Goal: Task Accomplishment & Management: Use online tool/utility

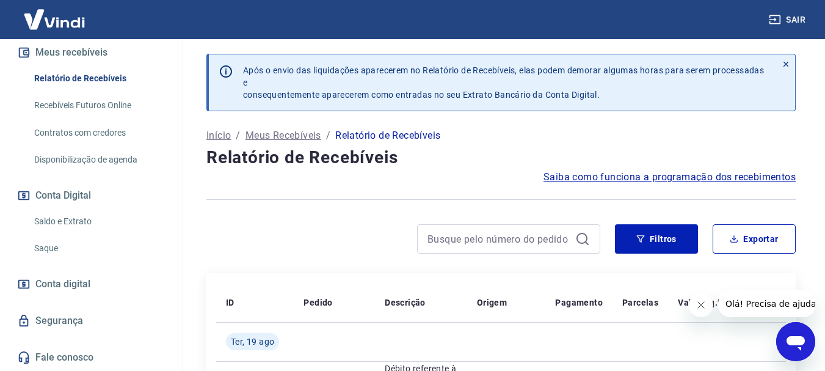
scroll to position [280, 0]
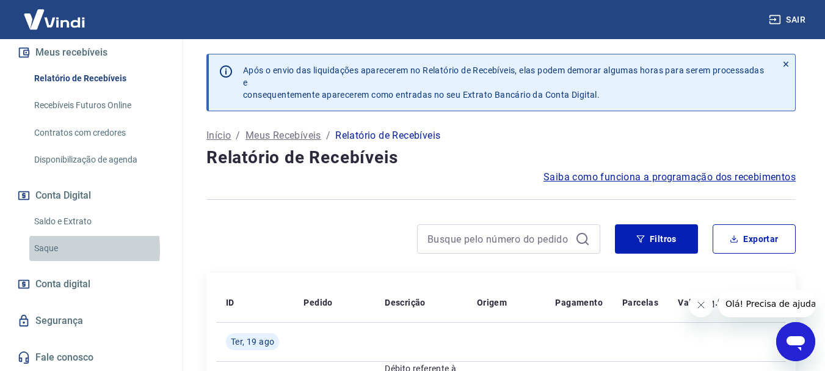
click at [48, 249] on link "Saque" at bounding box center [98, 248] width 139 height 25
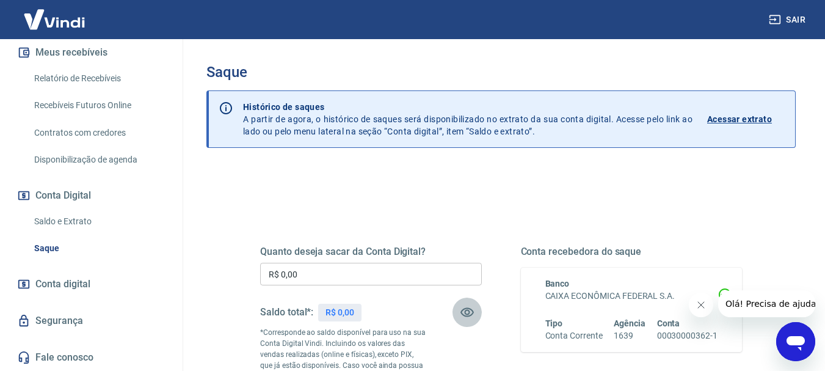
click at [466, 310] on icon "button" at bounding box center [467, 312] width 15 height 15
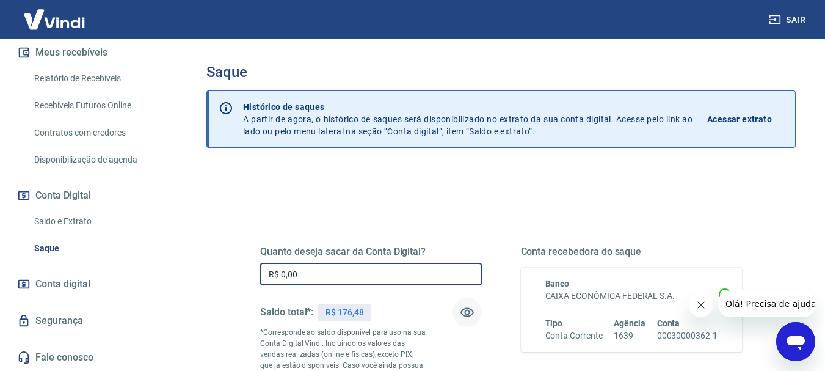
click at [296, 270] on input "R$ 0,00" at bounding box center [371, 274] width 222 height 23
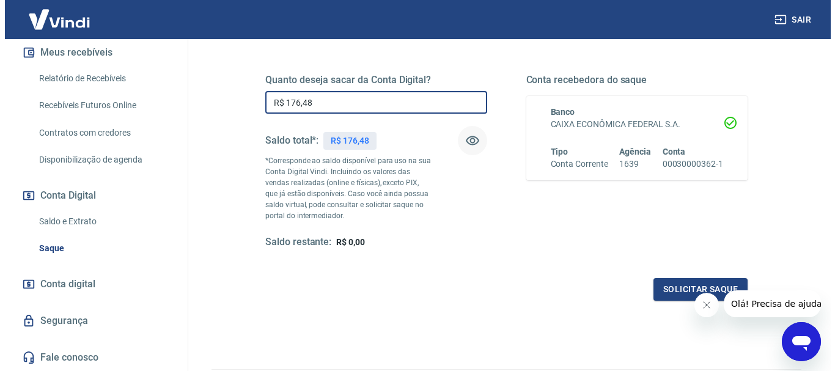
scroll to position [244, 0]
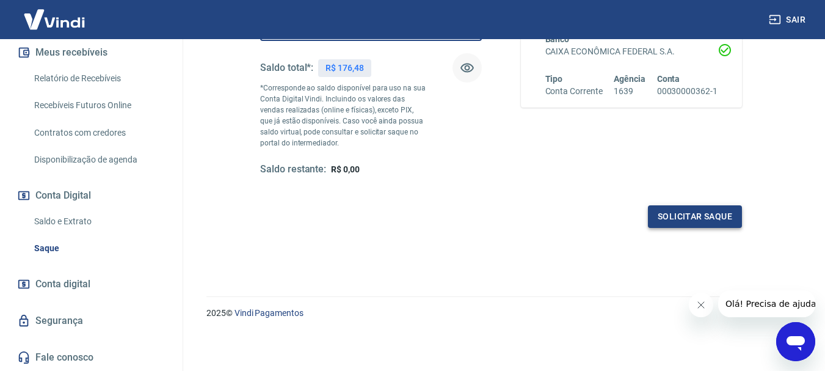
type input "R$ 176,48"
click at [700, 222] on button "Solicitar saque" at bounding box center [695, 216] width 94 height 23
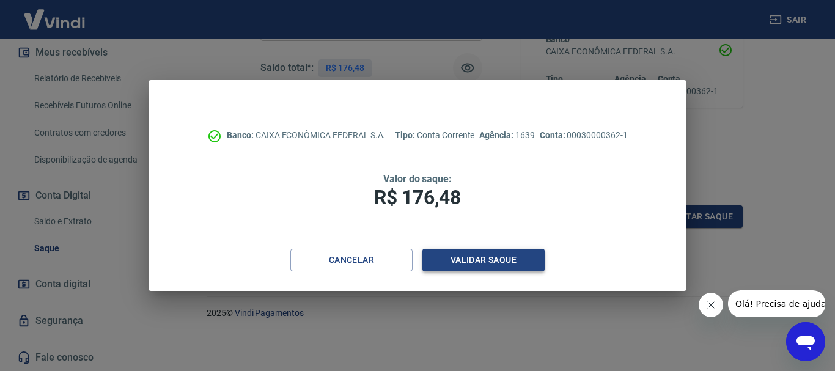
click at [492, 259] on button "Validar saque" at bounding box center [483, 260] width 122 height 23
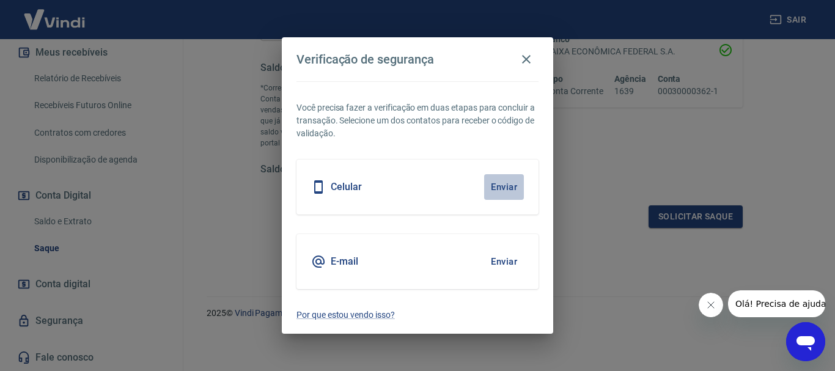
click at [499, 188] on button "Enviar" at bounding box center [504, 187] width 40 height 26
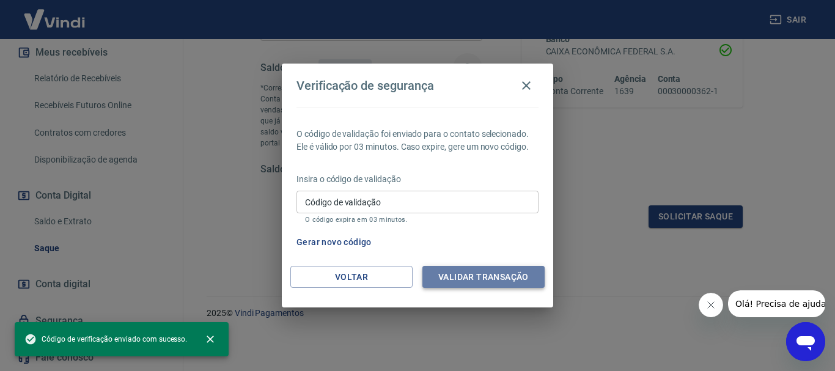
click at [460, 282] on button "Validar transação" at bounding box center [483, 277] width 122 height 23
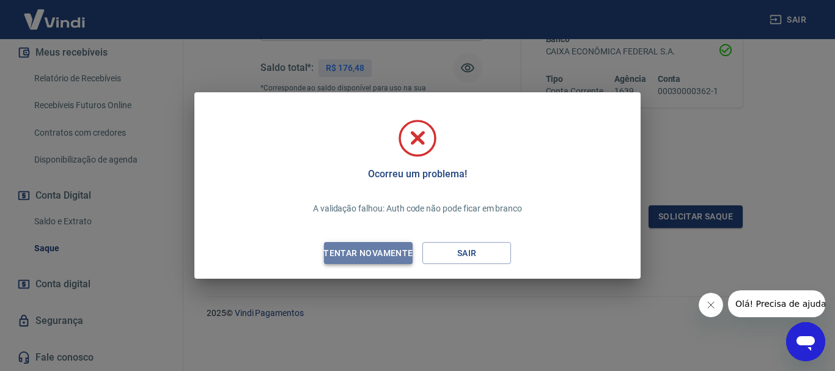
click at [382, 255] on div "Tentar novamente" at bounding box center [368, 253] width 119 height 15
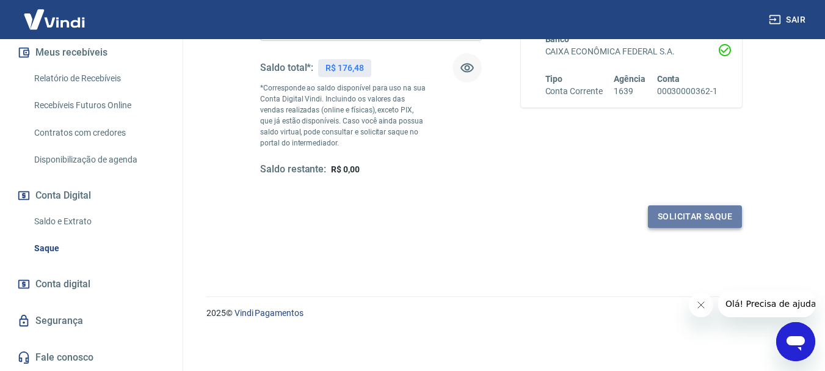
click at [702, 216] on button "Solicitar saque" at bounding box center [695, 216] width 94 height 23
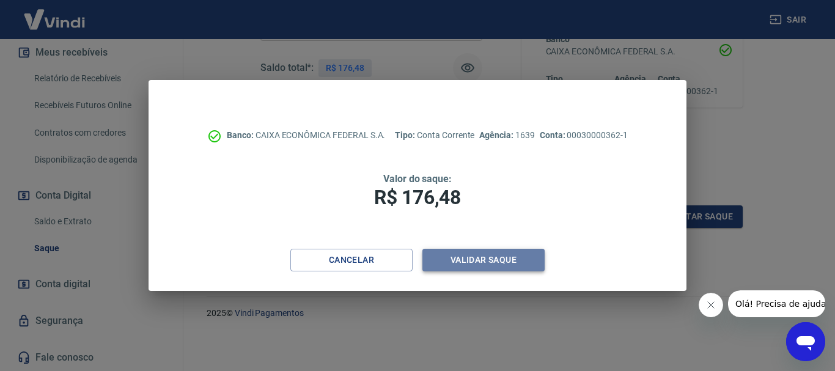
click at [465, 258] on button "Validar saque" at bounding box center [483, 260] width 122 height 23
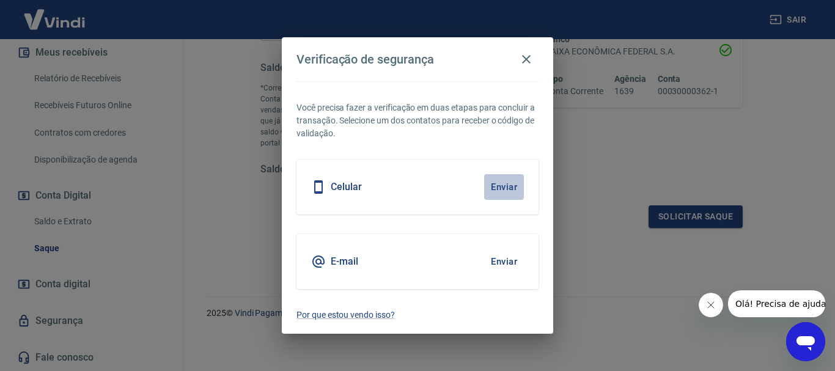
click at [502, 186] on button "Enviar" at bounding box center [504, 187] width 40 height 26
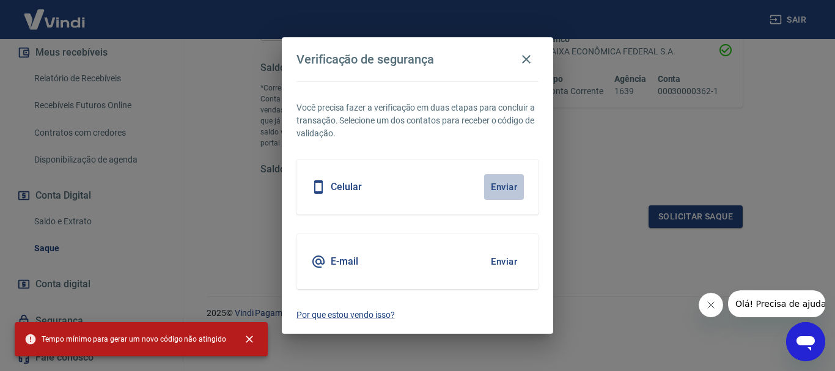
click at [505, 187] on button "Enviar" at bounding box center [504, 187] width 40 height 26
click at [526, 54] on icon "button" at bounding box center [526, 59] width 15 height 15
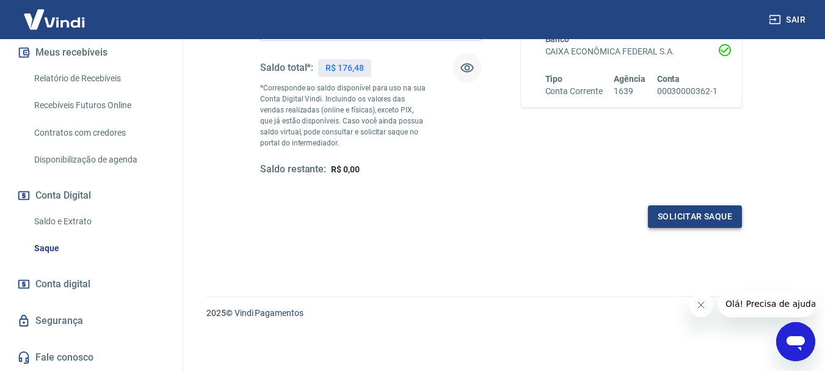
click at [689, 217] on button "Solicitar saque" at bounding box center [695, 216] width 94 height 23
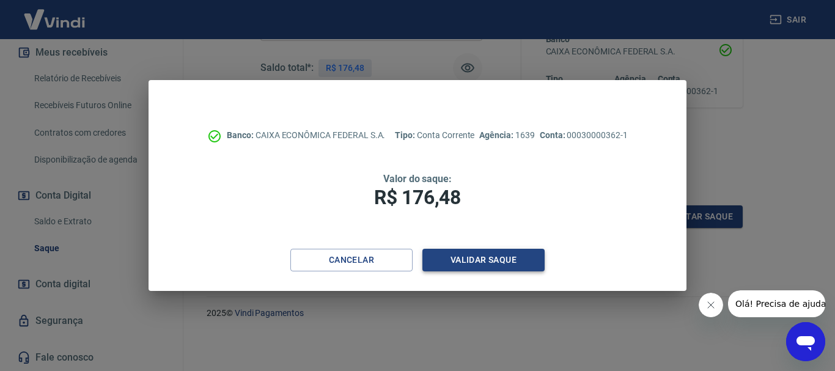
click at [499, 260] on button "Validar saque" at bounding box center [483, 260] width 122 height 23
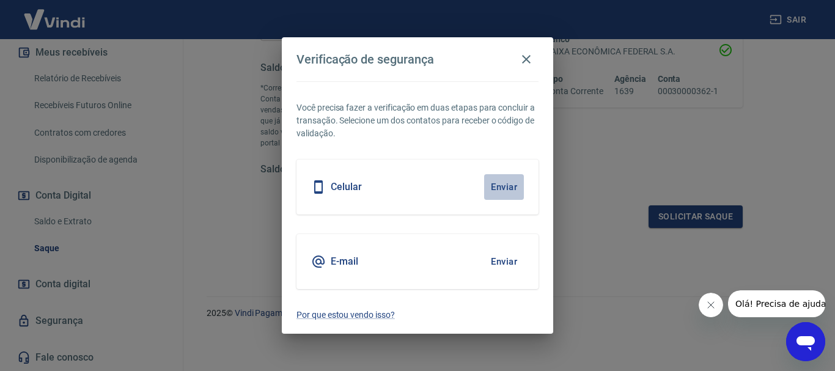
click at [506, 189] on button "Enviar" at bounding box center [504, 187] width 40 height 26
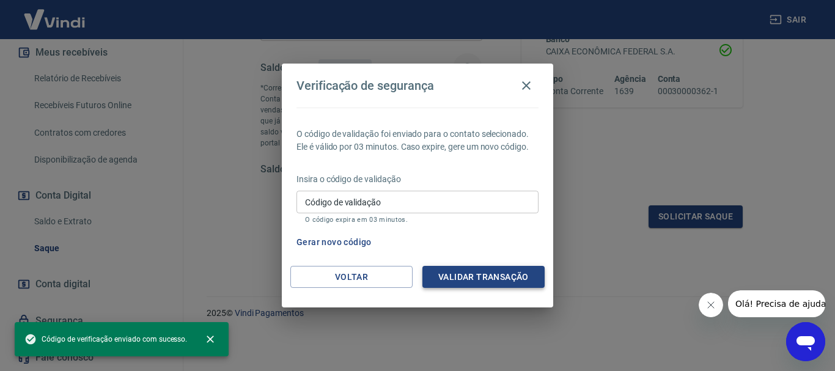
click at [459, 280] on button "Validar transação" at bounding box center [483, 277] width 122 height 23
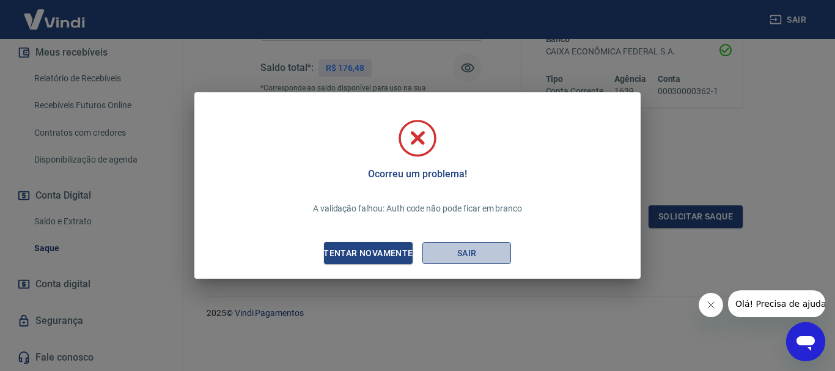
click at [460, 253] on button "Sair" at bounding box center [466, 253] width 89 height 23
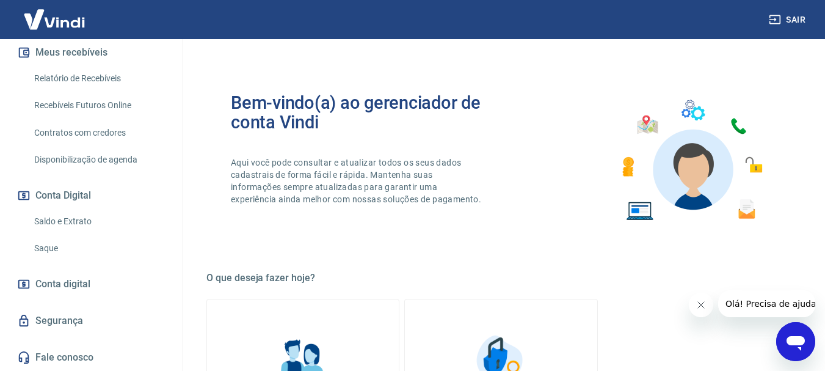
scroll to position [280, 0]
click at [48, 247] on link "Saque" at bounding box center [98, 248] width 139 height 25
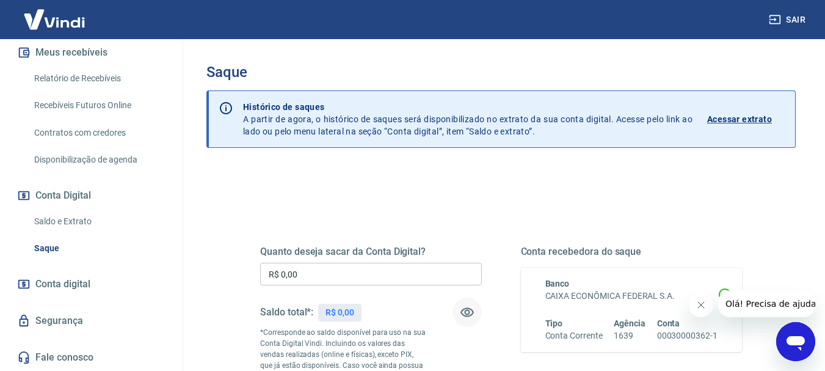
click at [466, 313] on icon "button" at bounding box center [467, 312] width 13 height 9
click at [466, 313] on icon "button" at bounding box center [467, 313] width 13 height 12
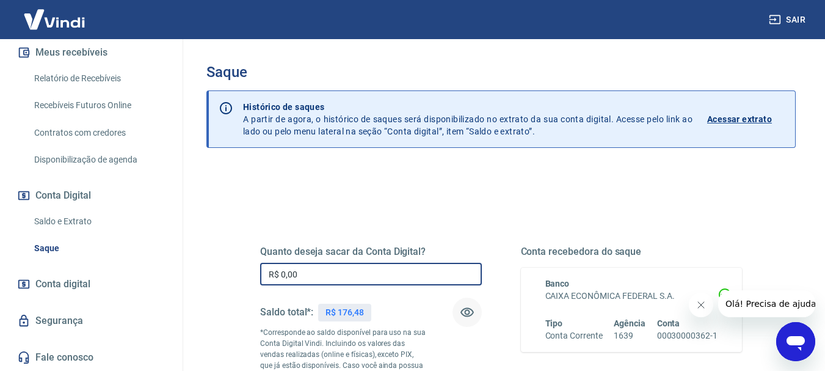
click at [298, 276] on input "R$ 0,00" at bounding box center [371, 274] width 222 height 23
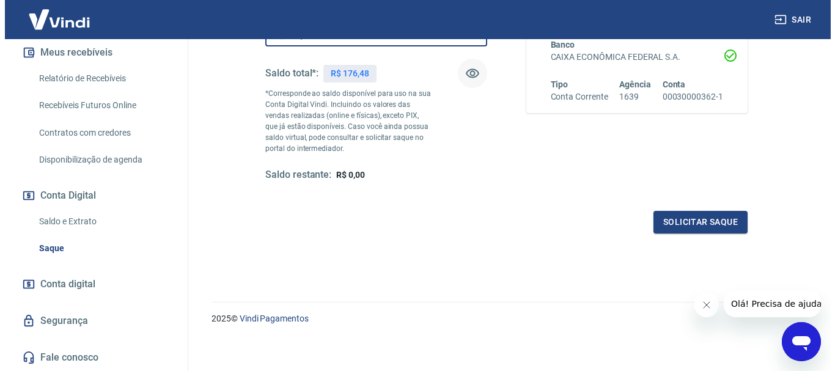
scroll to position [244, 0]
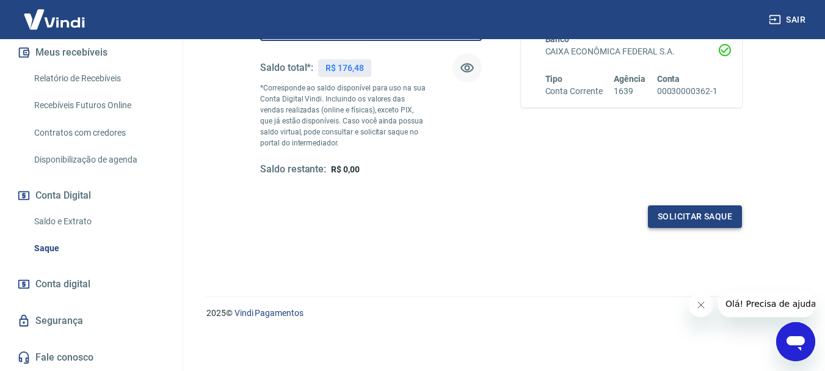
type input "R$ 176,48"
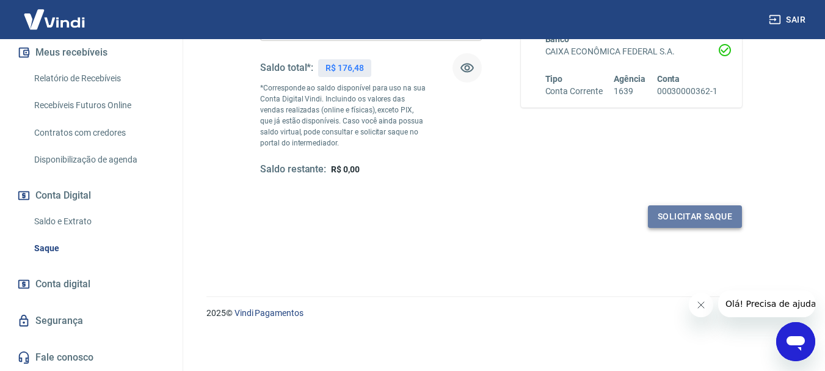
click at [686, 214] on button "Solicitar saque" at bounding box center [695, 216] width 94 height 23
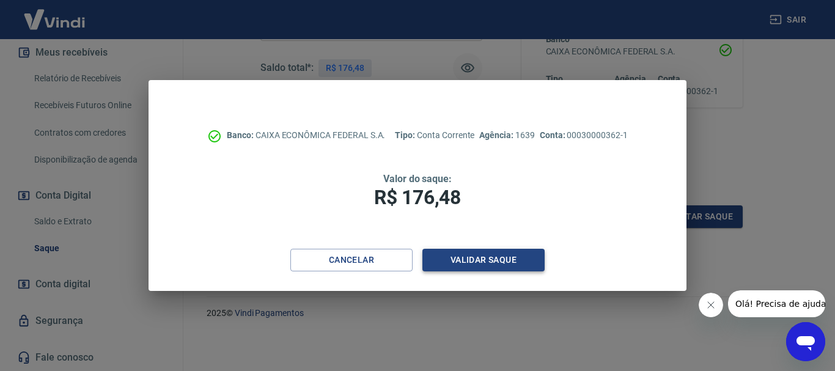
click at [487, 260] on button "Validar saque" at bounding box center [483, 260] width 122 height 23
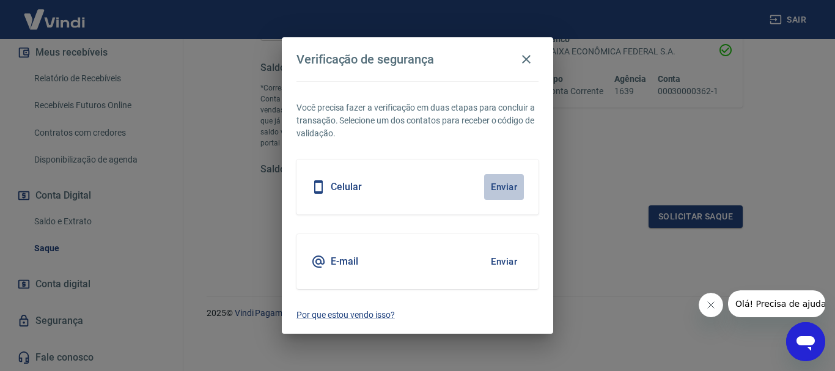
click at [497, 189] on button "Enviar" at bounding box center [504, 187] width 40 height 26
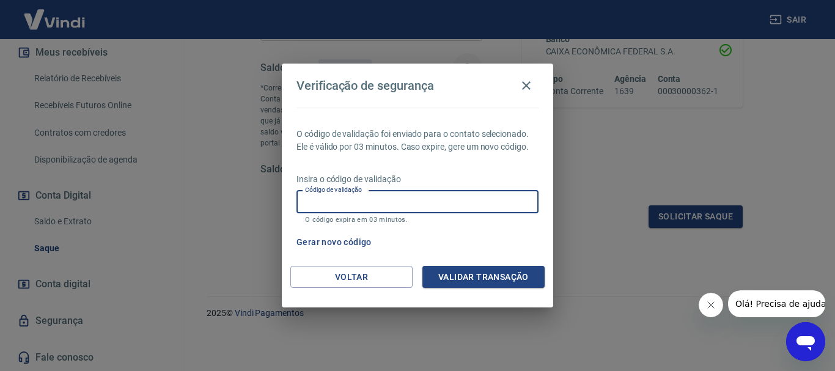
click at [309, 200] on input "Código de validação" at bounding box center [417, 202] width 242 height 23
type input "485610"
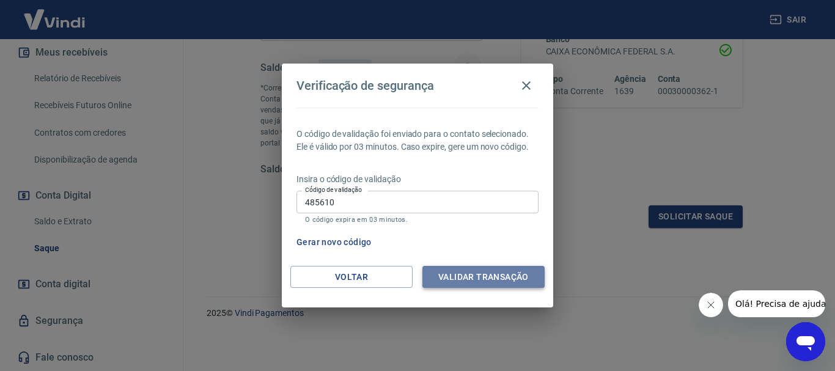
click at [500, 273] on button "Validar transação" at bounding box center [483, 277] width 122 height 23
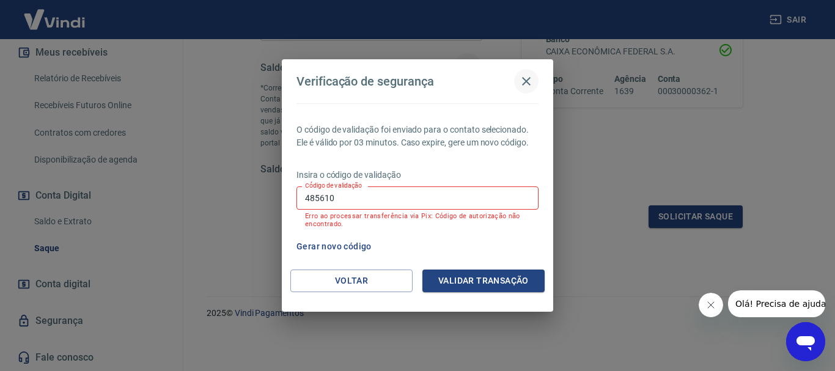
click at [527, 81] on icon "button" at bounding box center [526, 81] width 9 height 9
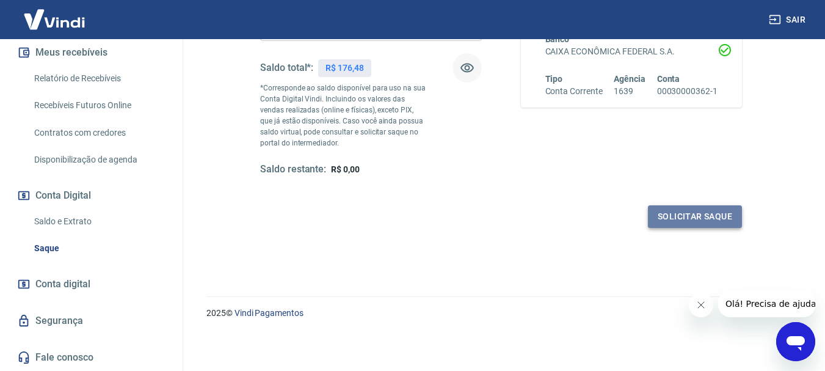
click at [668, 222] on button "Solicitar saque" at bounding box center [695, 216] width 94 height 23
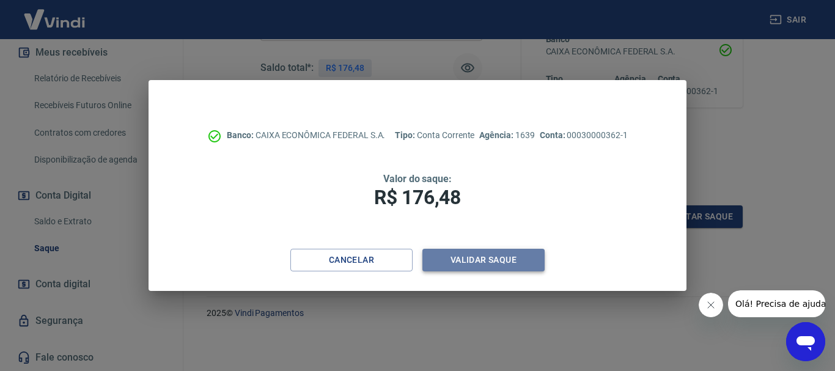
click at [479, 261] on button "Validar saque" at bounding box center [483, 260] width 122 height 23
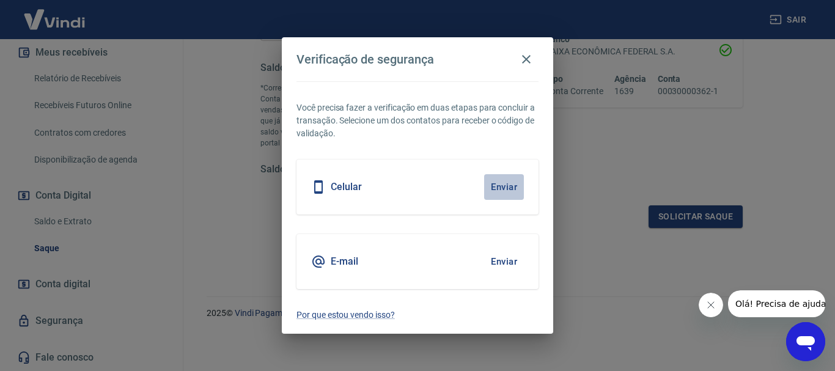
click at [506, 186] on button "Enviar" at bounding box center [504, 187] width 40 height 26
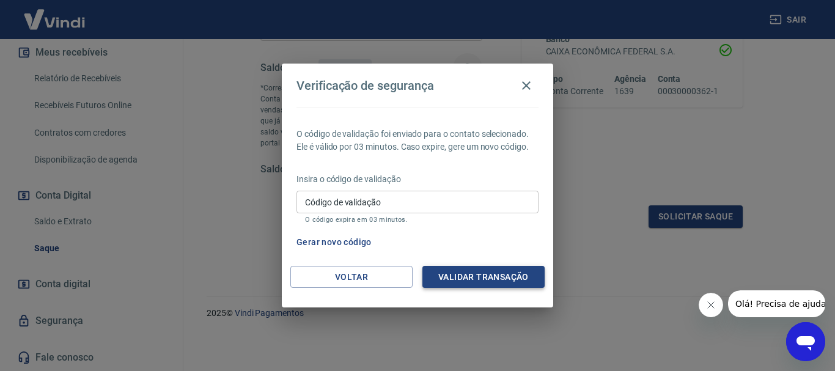
click at [490, 278] on button "Validar transação" at bounding box center [483, 277] width 122 height 23
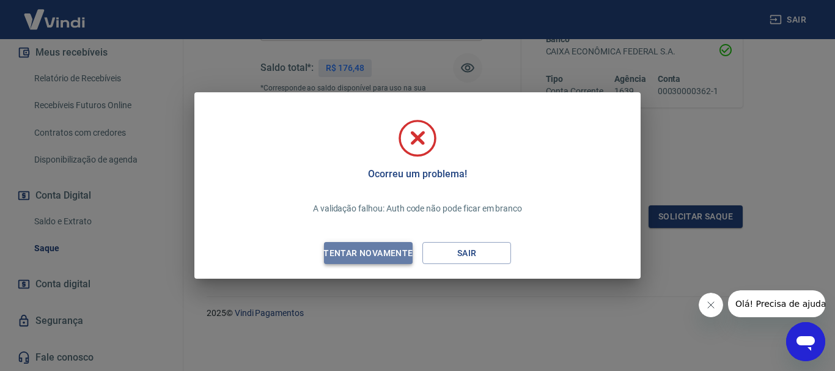
click at [391, 255] on div "Tentar novamente" at bounding box center [368, 253] width 119 height 15
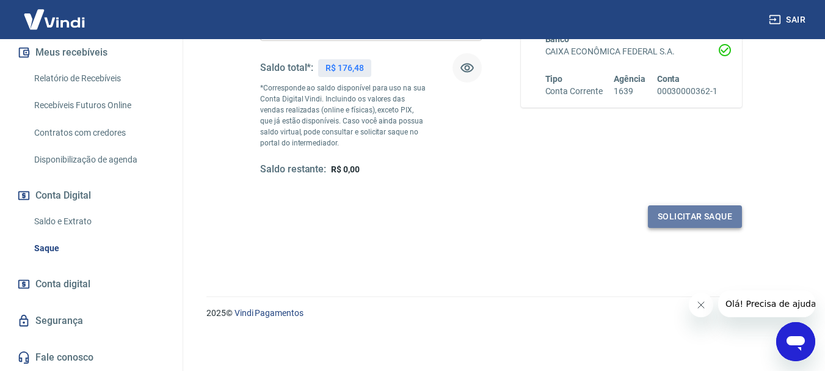
click at [701, 218] on button "Solicitar saque" at bounding box center [695, 216] width 94 height 23
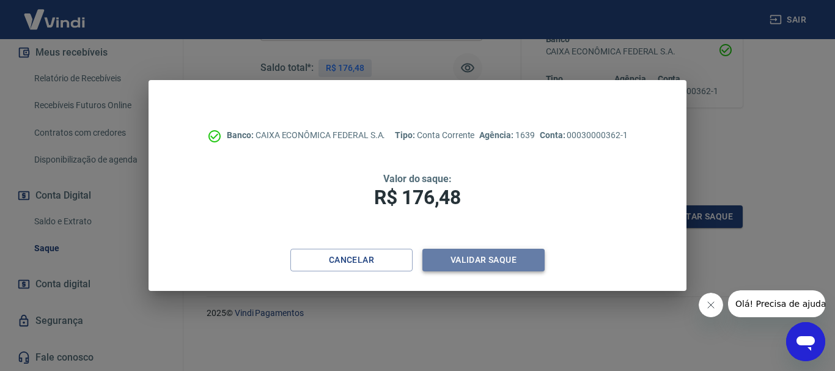
click at [506, 260] on button "Validar saque" at bounding box center [483, 260] width 122 height 23
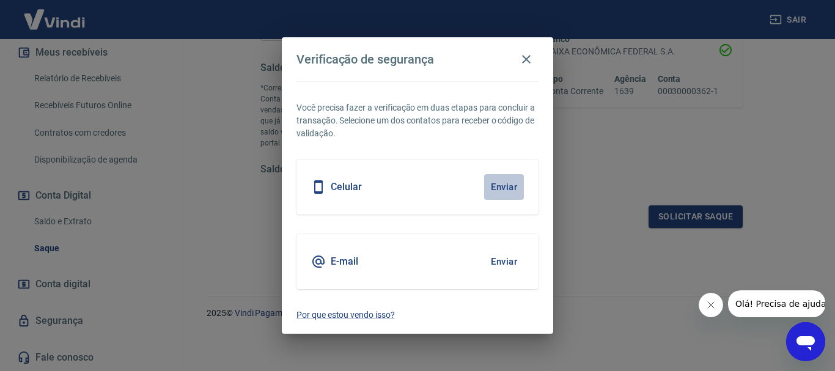
click at [502, 191] on button "Enviar" at bounding box center [504, 187] width 40 height 26
click at [522, 55] on icon "button" at bounding box center [526, 59] width 15 height 15
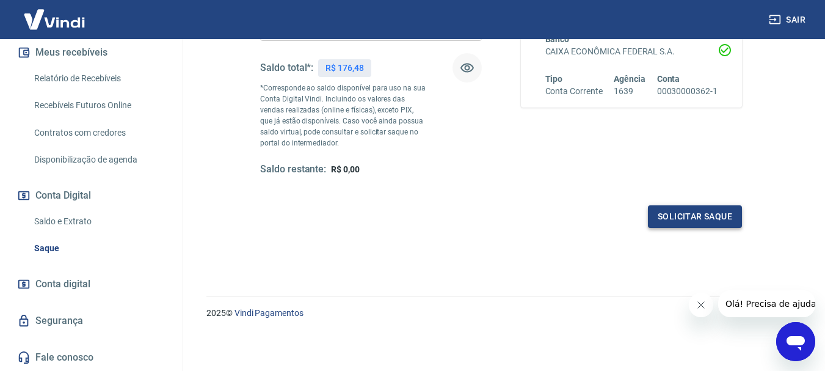
click at [692, 213] on button "Solicitar saque" at bounding box center [695, 216] width 94 height 23
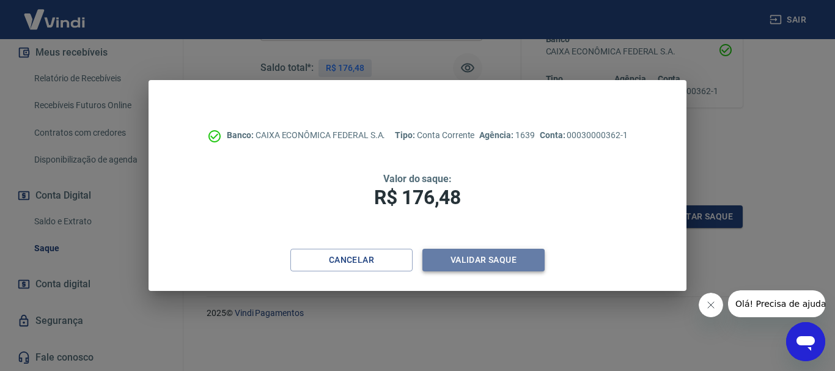
click at [467, 263] on button "Validar saque" at bounding box center [483, 260] width 122 height 23
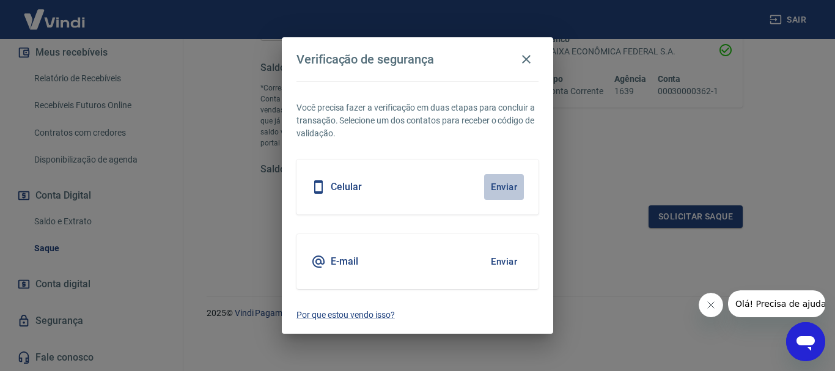
click at [501, 188] on button "Enviar" at bounding box center [504, 187] width 40 height 26
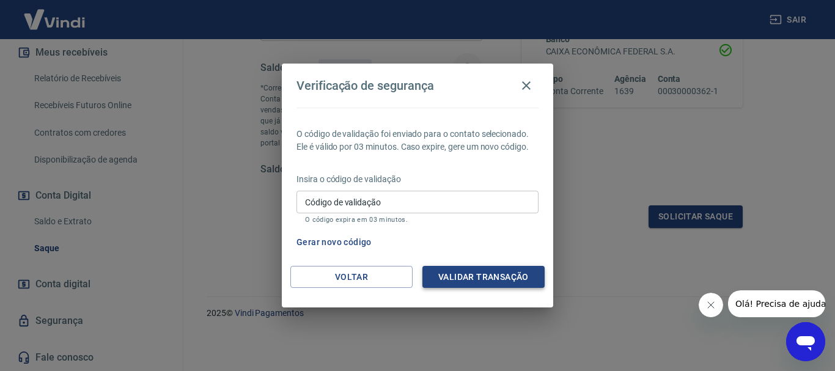
click at [467, 279] on button "Validar transação" at bounding box center [483, 277] width 122 height 23
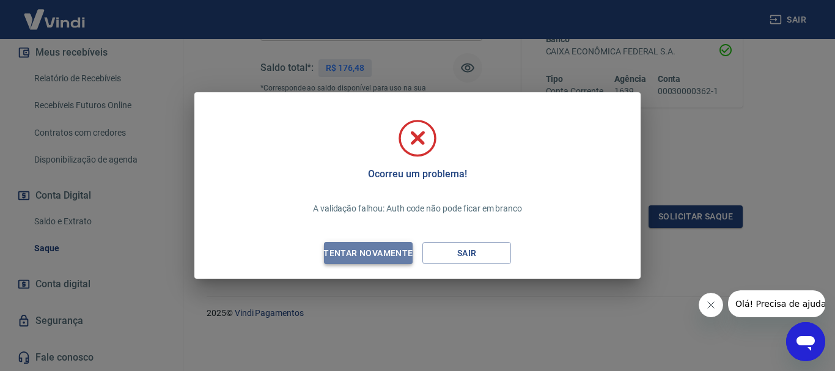
click at [380, 251] on div "Tentar novamente" at bounding box center [368, 253] width 119 height 15
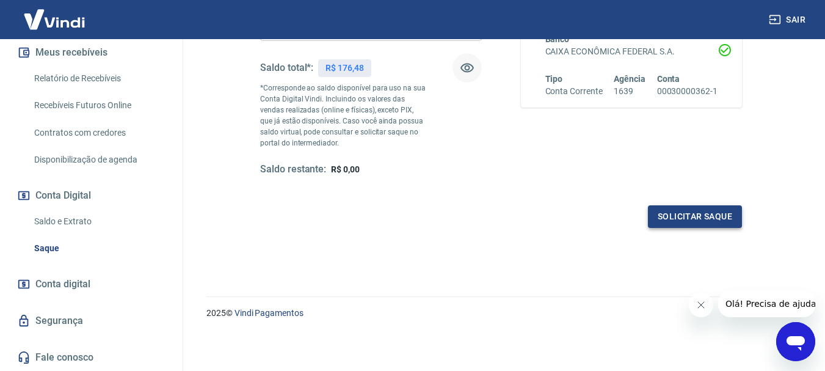
click at [702, 214] on button "Solicitar saque" at bounding box center [695, 216] width 94 height 23
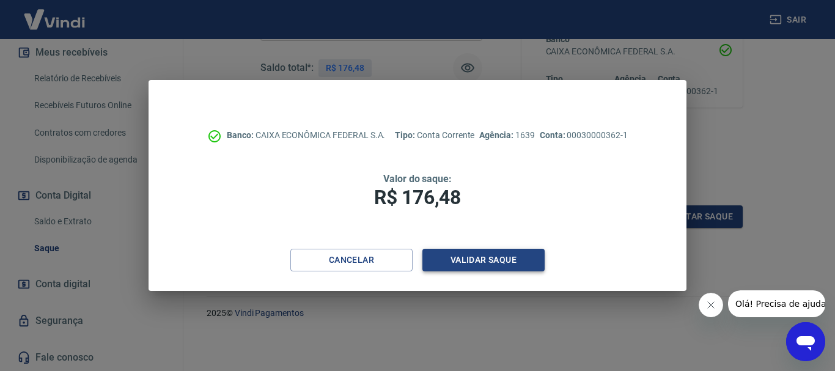
click at [479, 258] on button "Validar saque" at bounding box center [483, 260] width 122 height 23
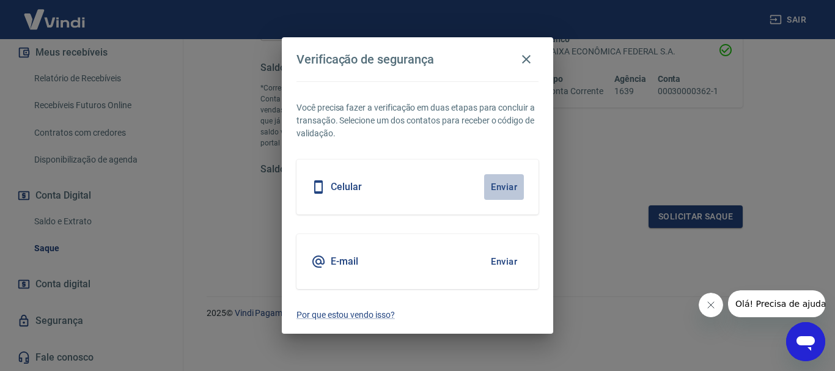
click at [510, 188] on button "Enviar" at bounding box center [504, 187] width 40 height 26
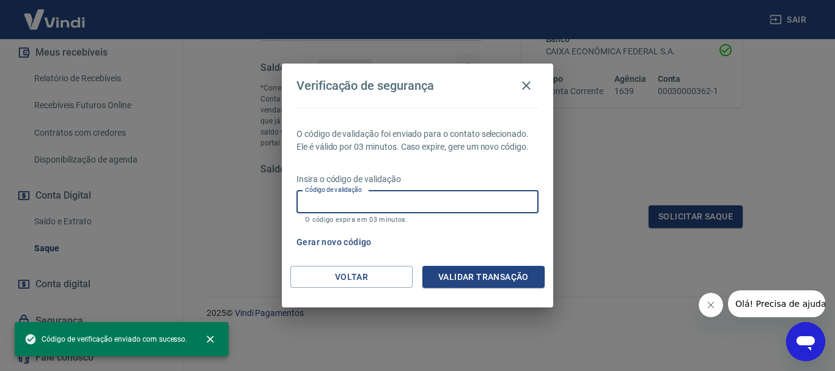
click at [321, 203] on input "Código de validação" at bounding box center [417, 202] width 242 height 23
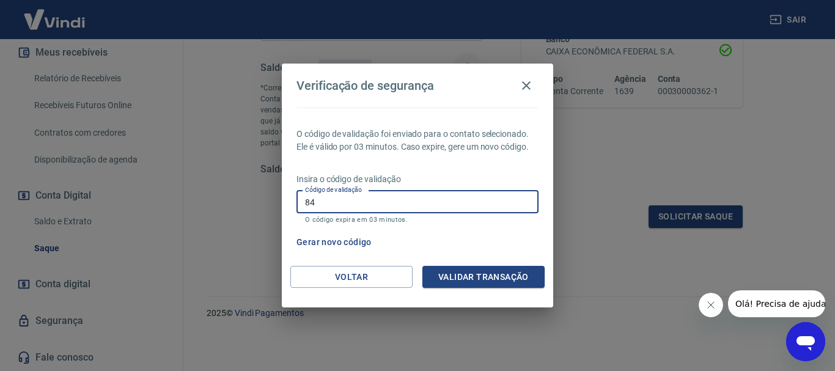
type input "8"
type input "371282"
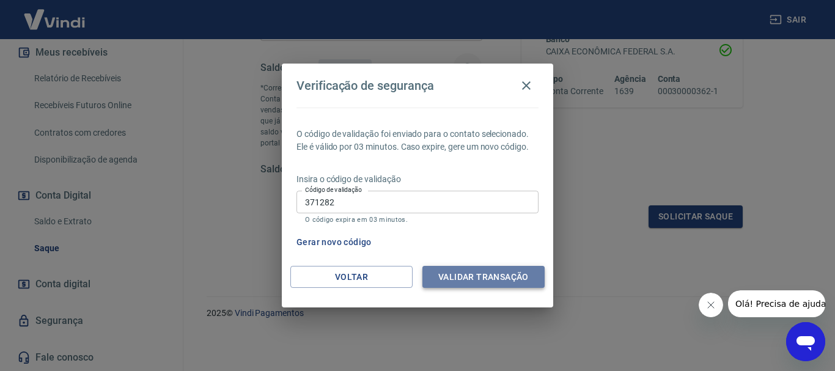
click at [470, 281] on button "Validar transação" at bounding box center [483, 277] width 122 height 23
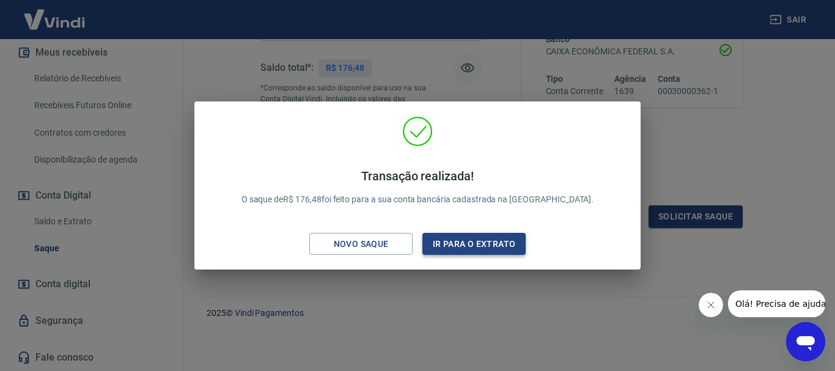
click at [479, 246] on button "Ir para o extrato" at bounding box center [473, 244] width 103 height 23
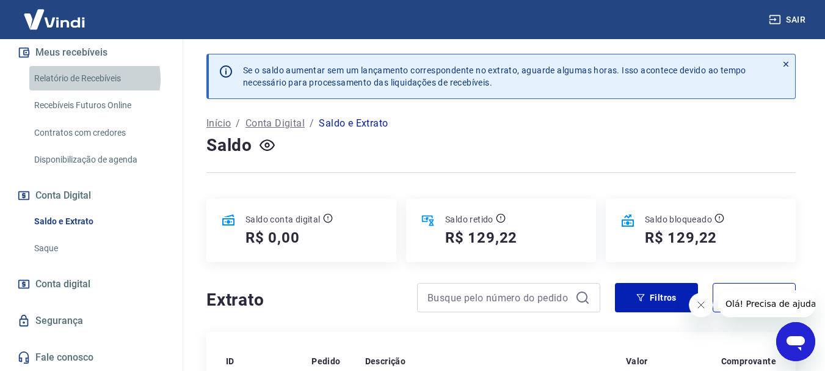
click at [94, 78] on link "Relatório de Recebíveis" at bounding box center [98, 78] width 139 height 25
